Goal: Find contact information: Obtain details needed to contact an individual or organization

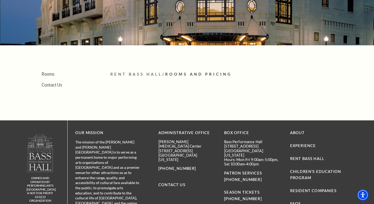
scroll to position [90, 0]
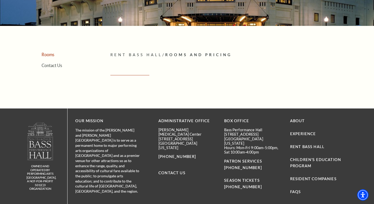
click at [47, 54] on link "Rooms" at bounding box center [48, 54] width 13 height 5
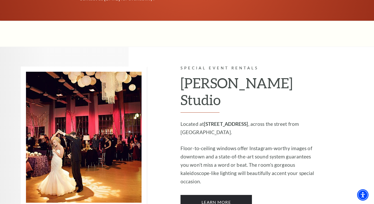
scroll to position [383, 0]
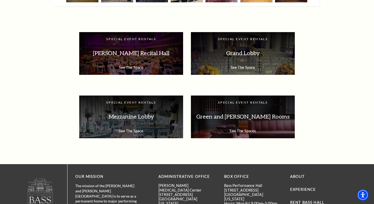
scroll to position [861, 0]
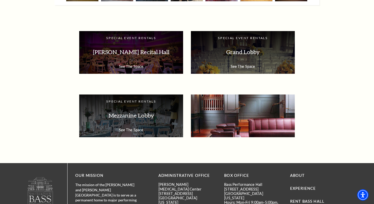
click at [250, 112] on p "Green and Richardson Rooms" at bounding box center [242, 116] width 93 height 16
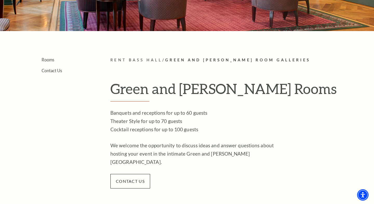
scroll to position [86, 0]
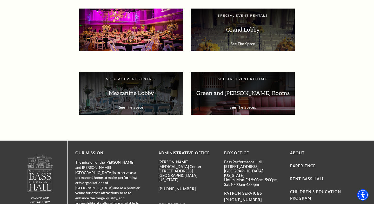
click at [137, 35] on p "[PERSON_NAME] Recital Hall" at bounding box center [130, 30] width 93 height 16
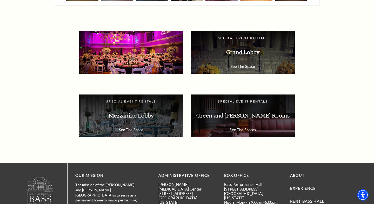
scroll to position [884, 0]
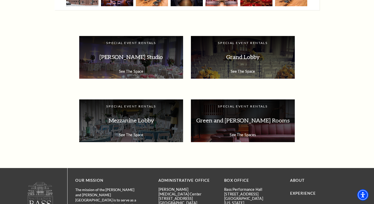
scroll to position [857, 0]
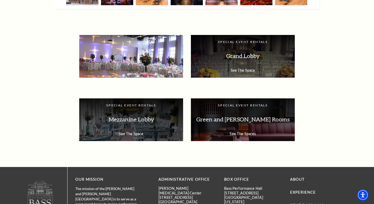
click at [102, 66] on div "Special Event Rentals McDavid Studio See The Space" at bounding box center [131, 56] width 104 height 43
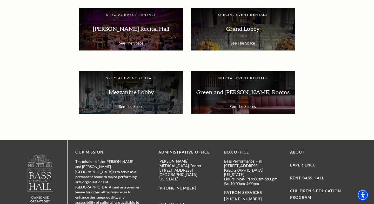
scroll to position [884, 0]
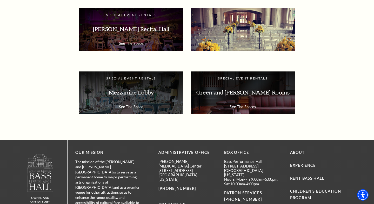
click at [221, 41] on p "See The Space" at bounding box center [242, 43] width 93 height 4
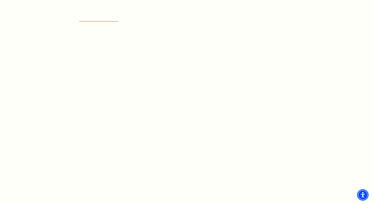
scroll to position [288, 0]
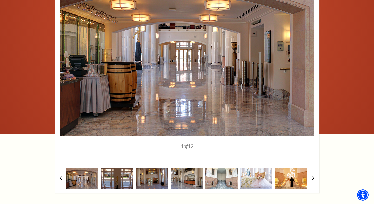
scroll to position [547, 0]
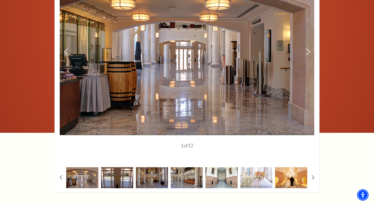
click at [305, 43] on img at bounding box center [187, 52] width 254 height 167
click at [311, 40] on img at bounding box center [187, 52] width 254 height 167
click at [306, 47] on icon at bounding box center [307, 51] width 5 height 9
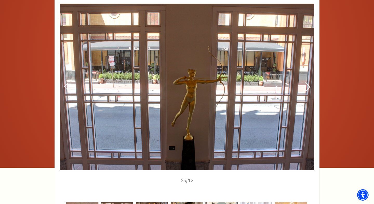
scroll to position [510, 0]
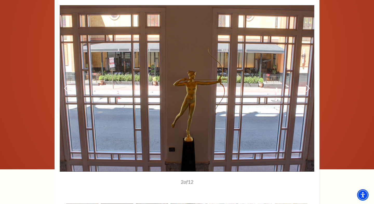
click at [303, 75] on img at bounding box center [187, 88] width 254 height 167
click at [306, 84] on icon at bounding box center [307, 88] width 5 height 9
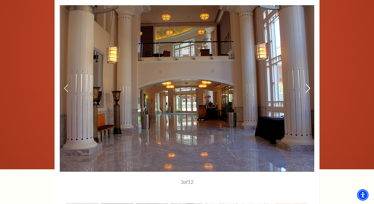
click at [306, 84] on icon at bounding box center [307, 88] width 5 height 9
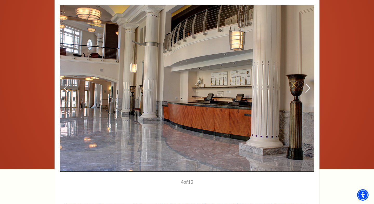
click at [306, 84] on icon at bounding box center [307, 88] width 5 height 9
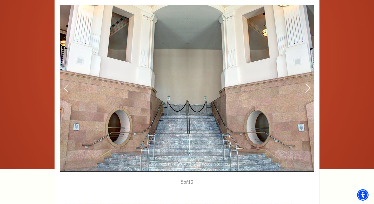
click at [306, 84] on icon at bounding box center [307, 88] width 5 height 9
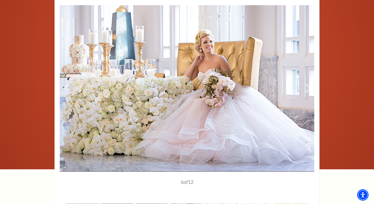
click at [306, 84] on icon at bounding box center [307, 88] width 5 height 9
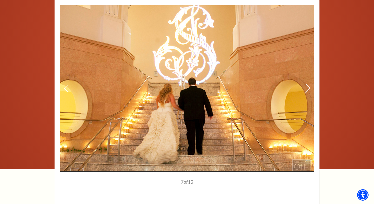
click at [306, 84] on icon at bounding box center [307, 88] width 5 height 9
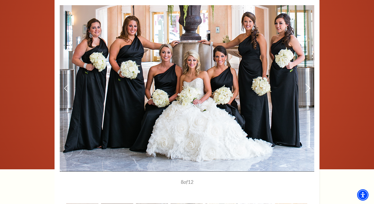
click at [306, 84] on icon at bounding box center [307, 88] width 5 height 9
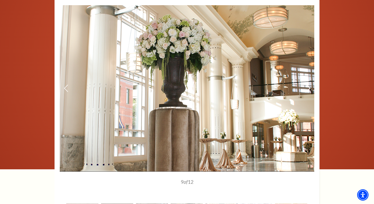
click at [306, 84] on icon at bounding box center [307, 88] width 5 height 9
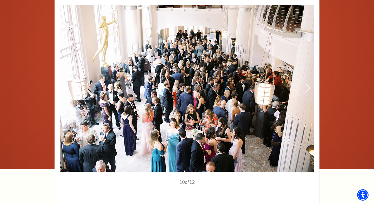
click at [306, 84] on icon at bounding box center [307, 88] width 5 height 9
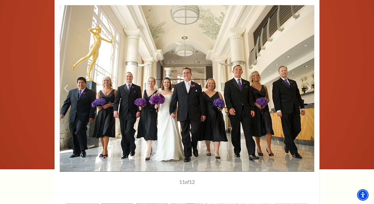
click at [306, 84] on icon at bounding box center [307, 88] width 5 height 9
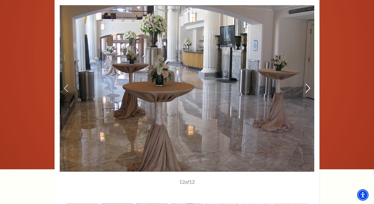
click at [306, 84] on icon at bounding box center [307, 88] width 5 height 9
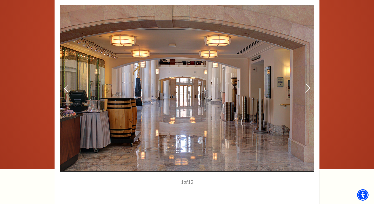
click at [306, 84] on icon at bounding box center [307, 88] width 5 height 9
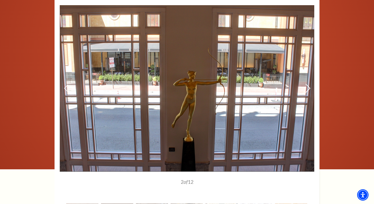
click at [306, 84] on icon at bounding box center [307, 88] width 5 height 9
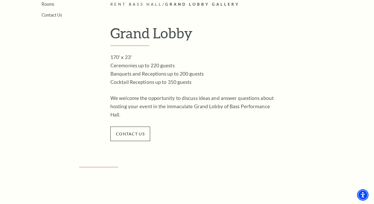
scroll to position [141, 0]
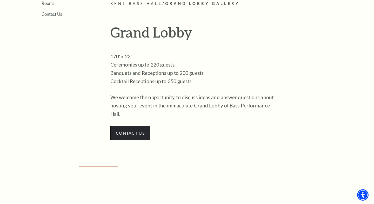
click at [122, 126] on span "contact us" at bounding box center [130, 133] width 40 height 15
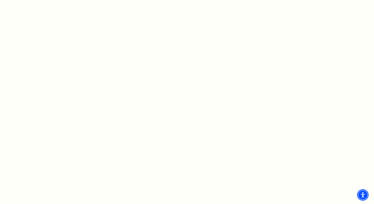
scroll to position [320, 0]
